Goal: Information Seeking & Learning: Learn about a topic

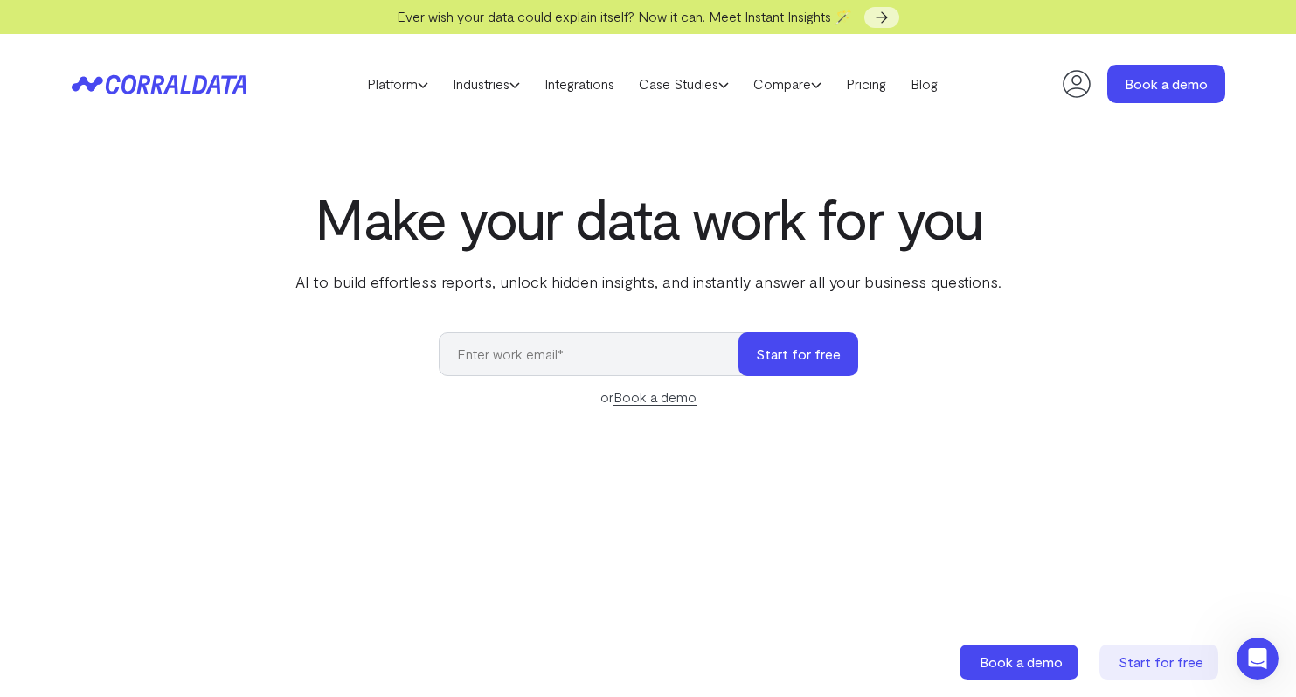
click at [1073, 83] on icon at bounding box center [1077, 84] width 28 height 28
click at [866, 88] on link "Pricing" at bounding box center [866, 84] width 65 height 26
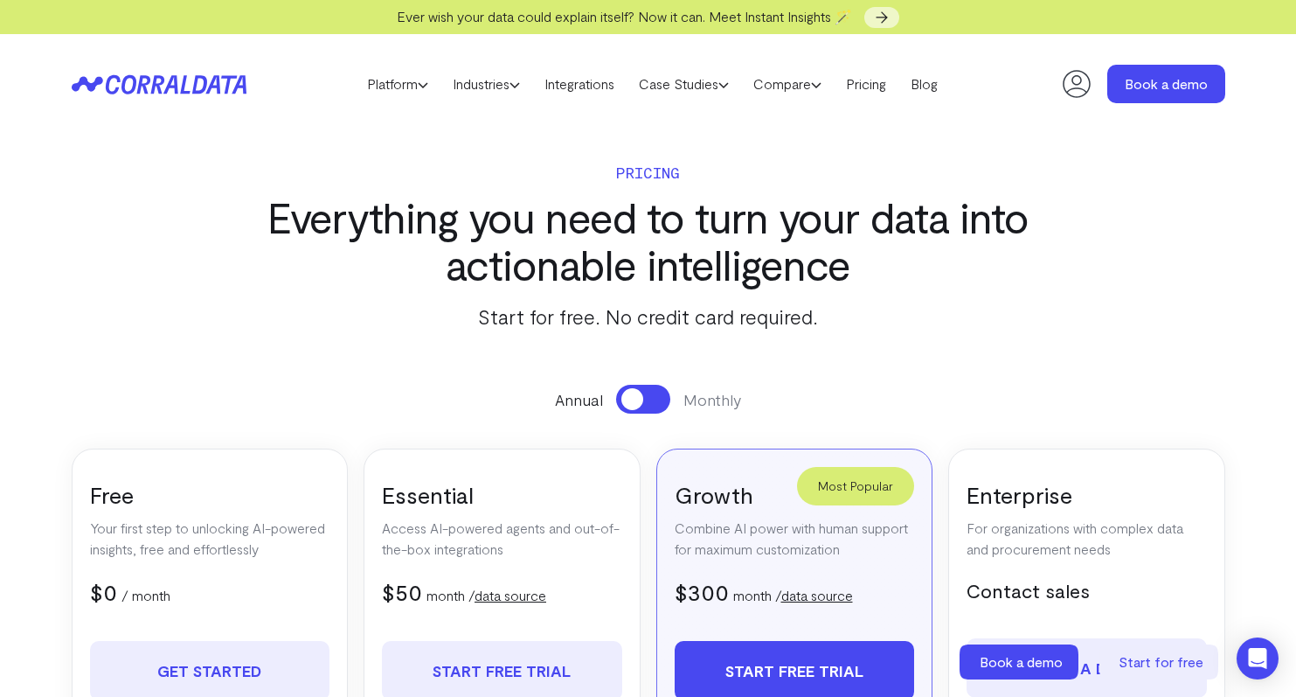
click at [151, 74] on icon at bounding box center [159, 84] width 175 height 20
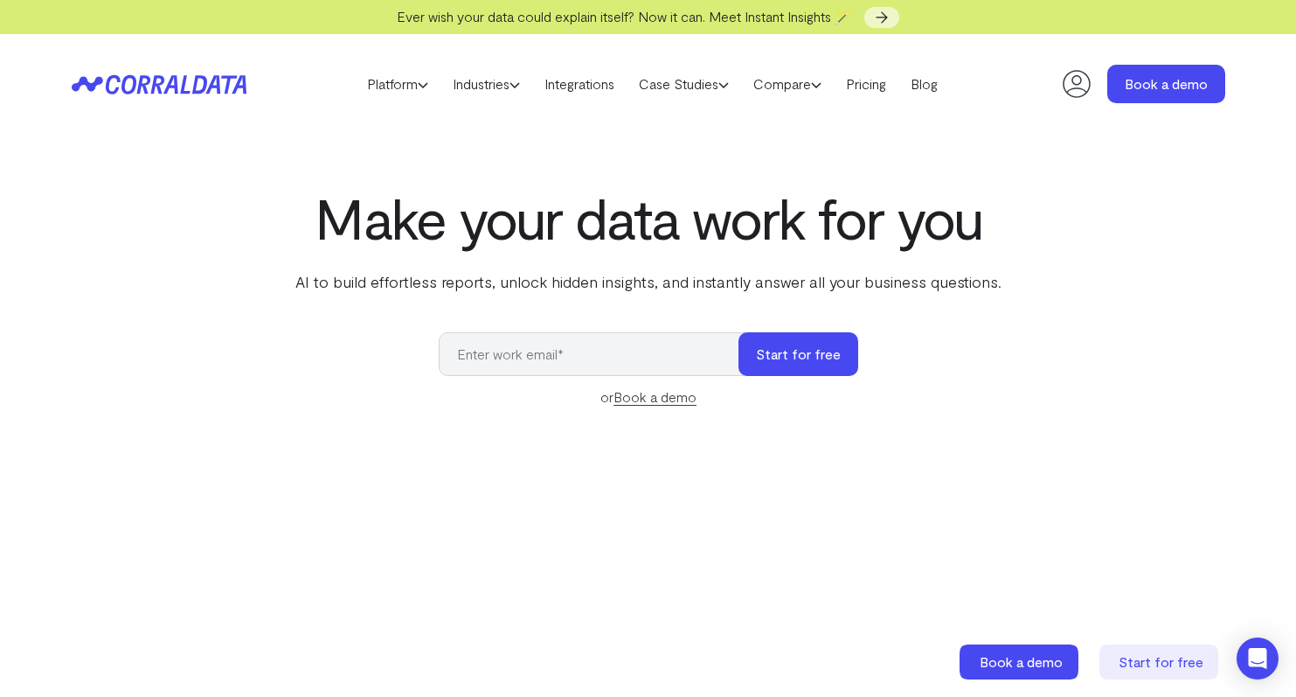
click at [1072, 91] on icon at bounding box center [1077, 83] width 35 height 35
